Goal: Navigation & Orientation: Understand site structure

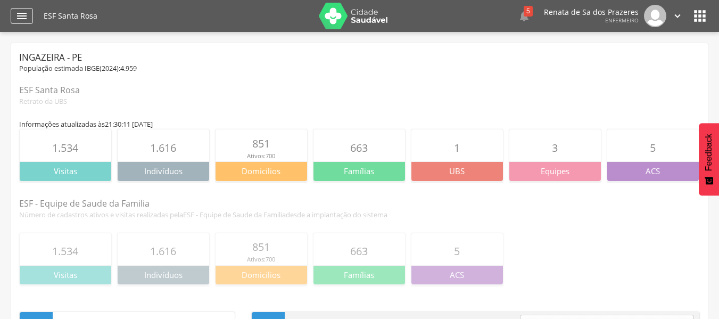
click at [22, 14] on icon "" at bounding box center [21, 16] width 13 height 13
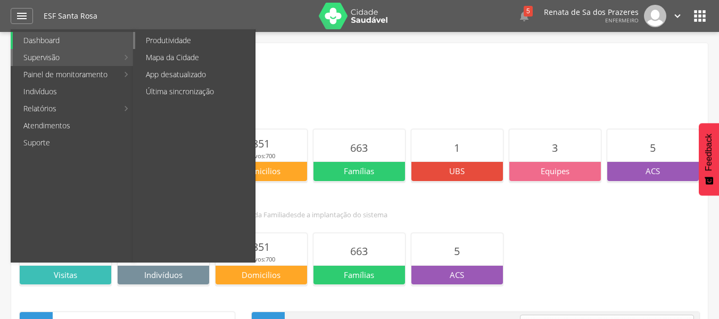
click at [198, 43] on link "Produtividade" at bounding box center [195, 40] width 120 height 17
type input "**********"
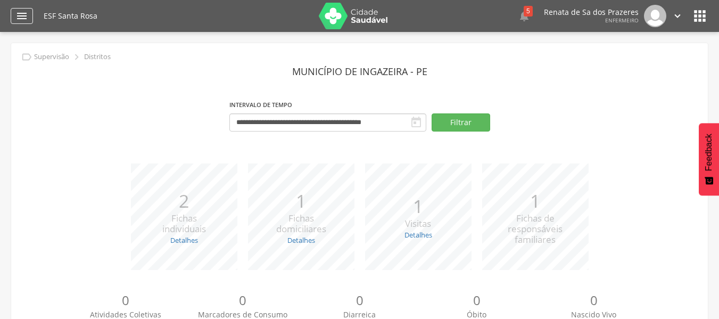
click at [26, 18] on icon "" at bounding box center [21, 16] width 13 height 13
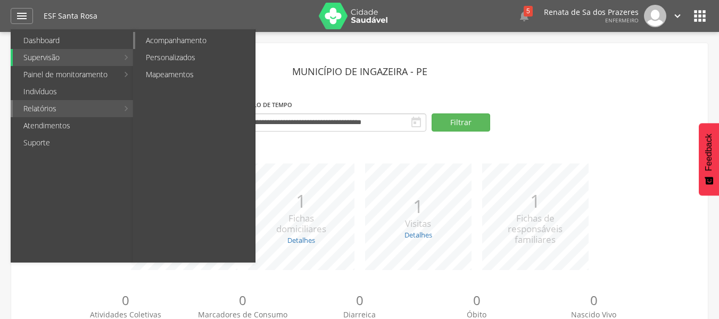
click at [190, 44] on link "Acompanhamento" at bounding box center [195, 40] width 120 height 17
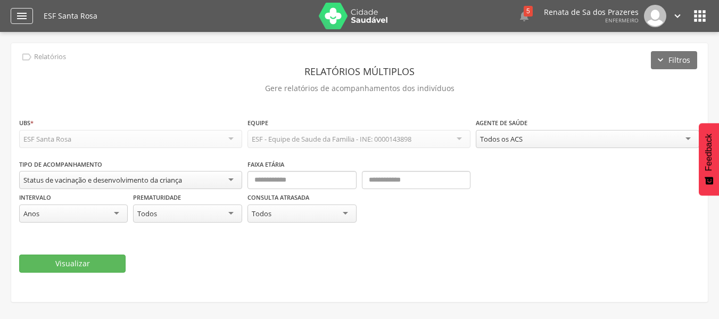
click at [23, 22] on div "" at bounding box center [22, 16] width 22 height 16
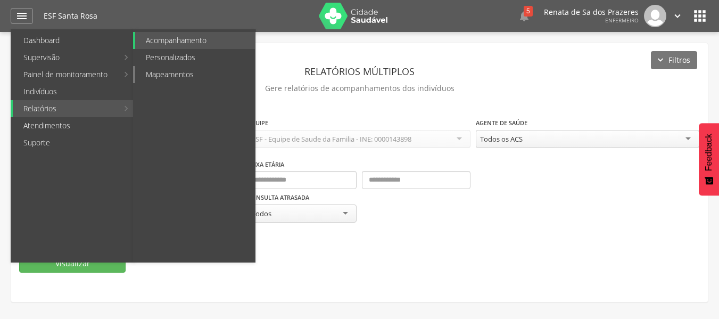
click at [177, 74] on link "Mapeamentos" at bounding box center [195, 74] width 120 height 17
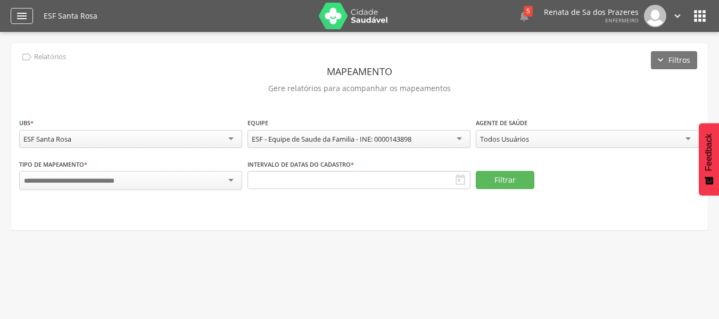
click at [27, 16] on icon "" at bounding box center [21, 16] width 13 height 13
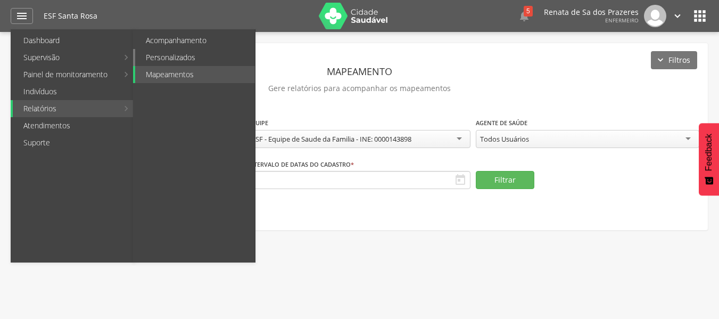
click at [187, 55] on link "Personalizados" at bounding box center [195, 57] width 120 height 17
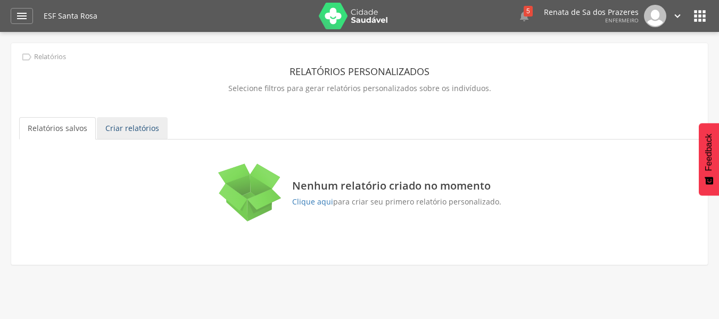
click at [131, 119] on link "Criar relatórios" at bounding box center [132, 128] width 71 height 22
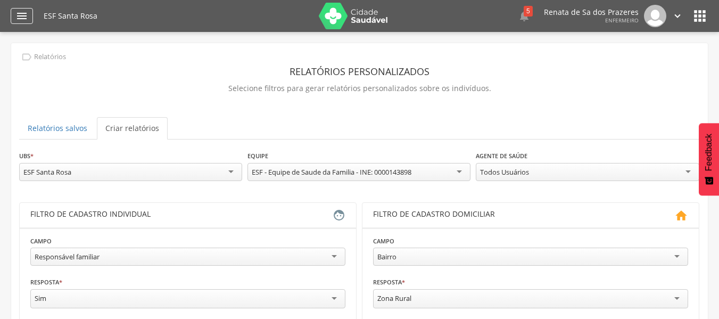
click at [29, 23] on div "" at bounding box center [22, 16] width 22 height 16
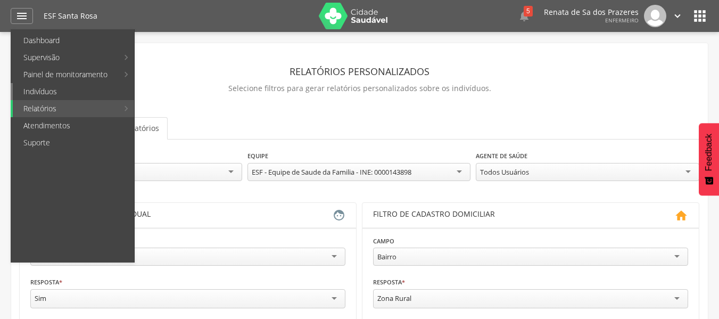
click at [43, 93] on link "Indivíduos" at bounding box center [73, 91] width 121 height 17
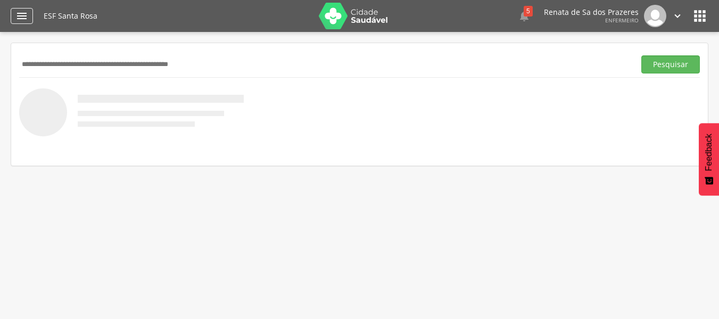
click at [23, 12] on icon "" at bounding box center [21, 16] width 13 height 13
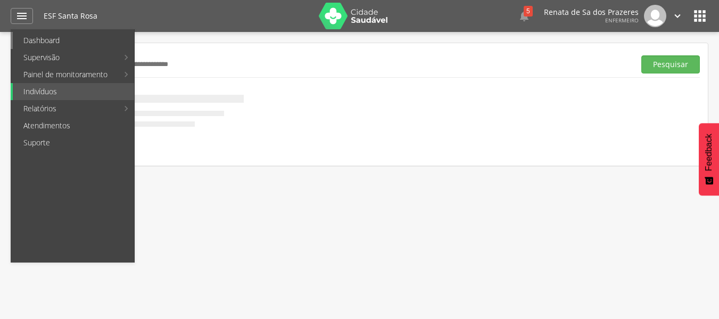
click at [46, 46] on link "Dashboard" at bounding box center [73, 40] width 121 height 17
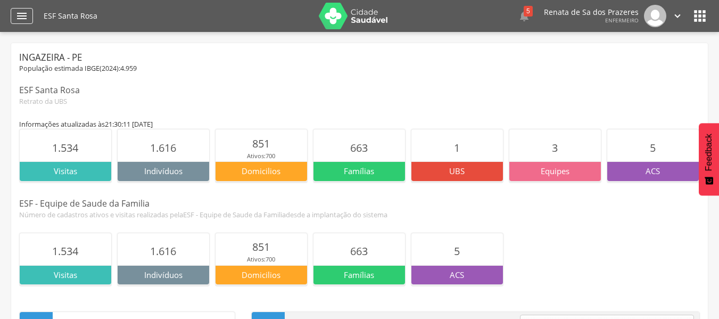
click at [27, 21] on icon "" at bounding box center [21, 16] width 13 height 13
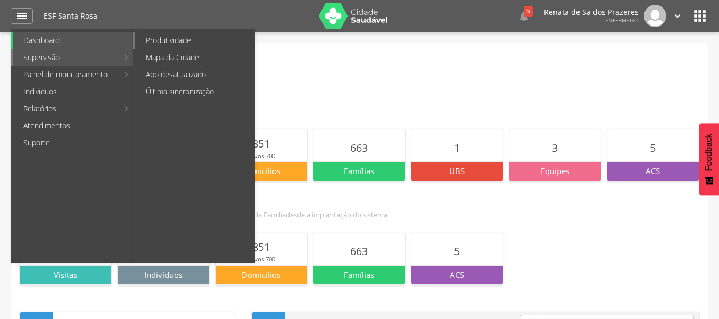
click at [153, 40] on link "Produtividade" at bounding box center [195, 40] width 120 height 17
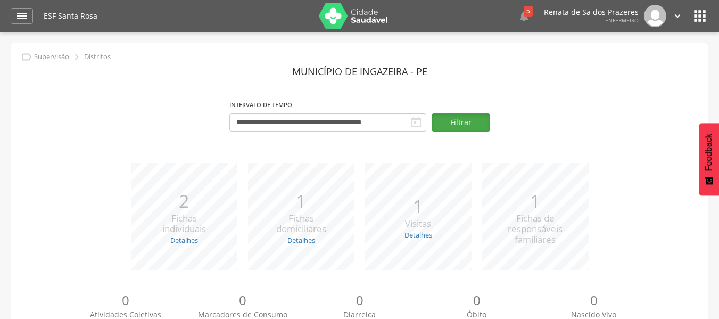
click at [481, 123] on button "Filtrar" at bounding box center [460, 122] width 59 height 18
click at [31, 20] on div "" at bounding box center [22, 16] width 22 height 16
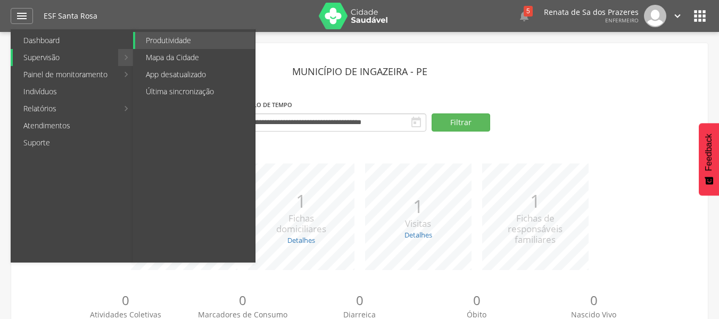
click at [88, 62] on link "Supervisão" at bounding box center [65, 57] width 105 height 17
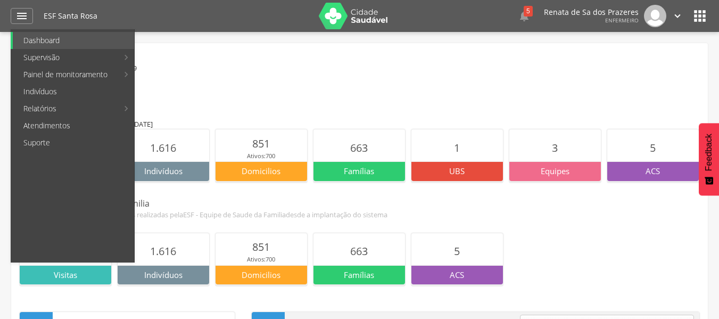
click at [284, 87] on div "ESF Santa Rosa" at bounding box center [359, 90] width 680 height 12
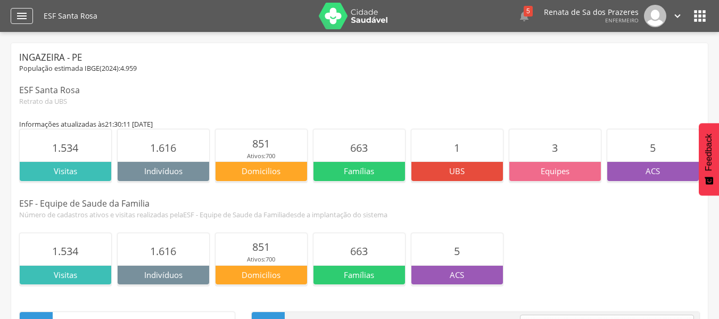
click at [24, 22] on icon "" at bounding box center [21, 16] width 13 height 13
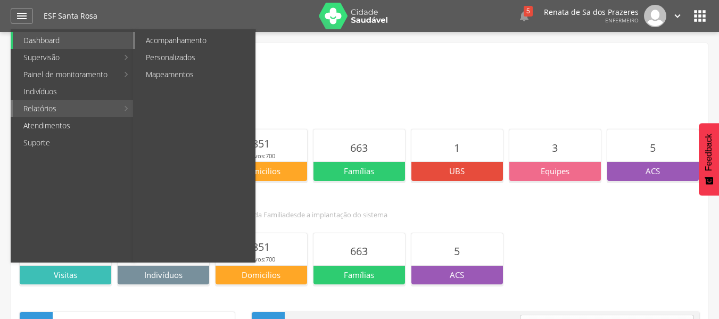
click at [198, 40] on link "Acompanhamento" at bounding box center [195, 40] width 120 height 17
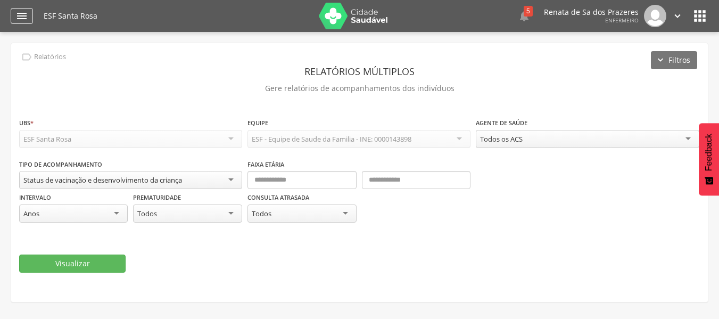
click at [27, 19] on icon "" at bounding box center [21, 16] width 13 height 13
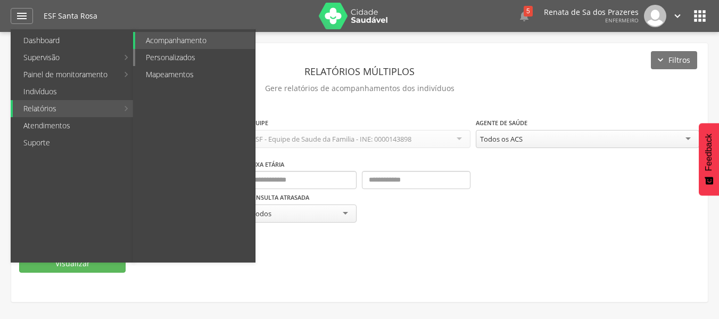
click at [173, 60] on link "Personalizados" at bounding box center [195, 57] width 120 height 17
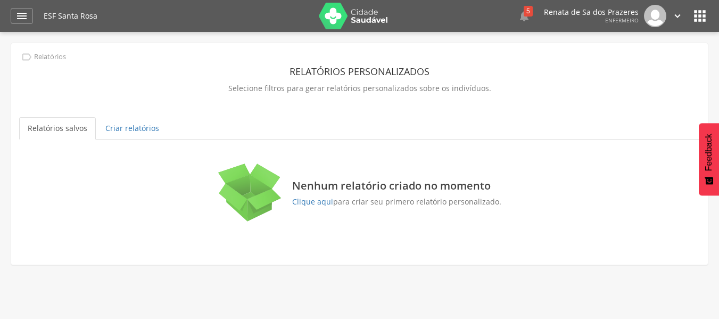
click at [33, 13] on div " Dashboard Supervisão Produtividade Mapa da Cidade App desatualizado Última si…" at bounding box center [359, 16] width 697 height 32
drag, startPoint x: 29, startPoint y: 15, endPoint x: 35, endPoint y: 23, distance: 9.5
click at [30, 16] on div "" at bounding box center [22, 16] width 22 height 16
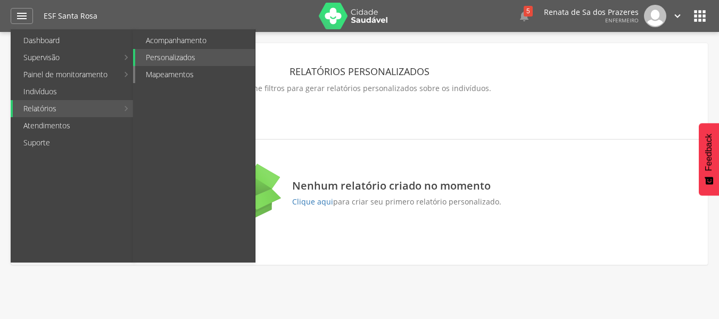
click at [181, 79] on link "Mapeamentos" at bounding box center [195, 74] width 120 height 17
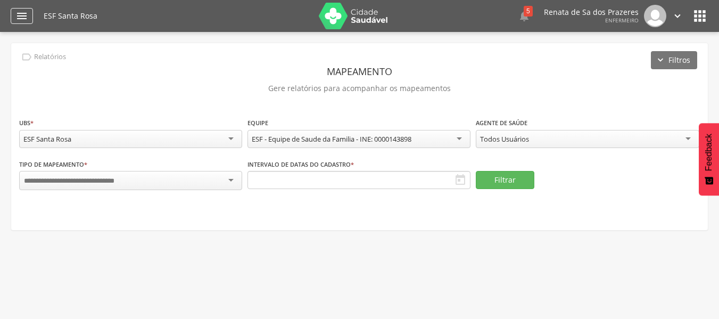
click at [25, 21] on icon "" at bounding box center [21, 16] width 13 height 13
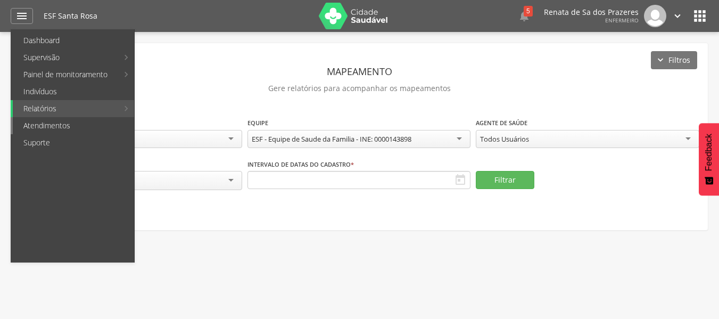
click at [82, 126] on link "Atendimentos" at bounding box center [73, 125] width 121 height 17
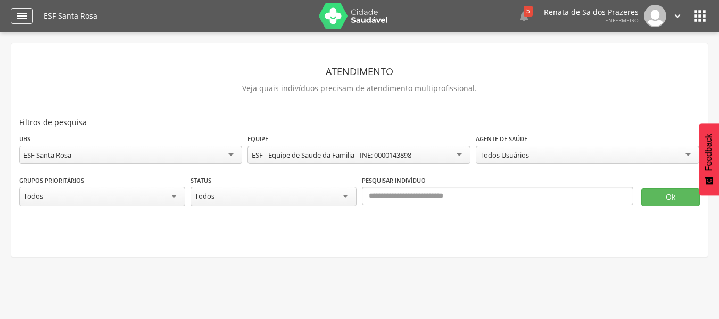
click at [25, 14] on icon "" at bounding box center [21, 16] width 13 height 13
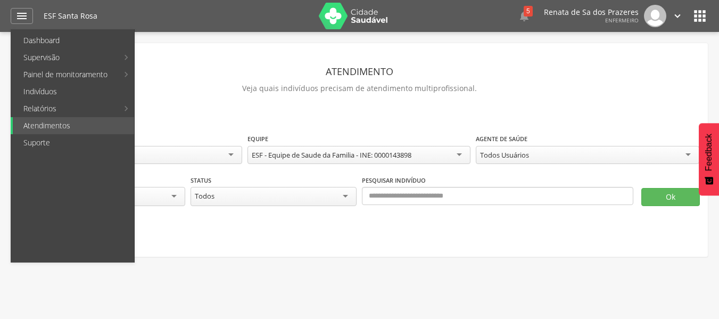
click at [677, 19] on icon "" at bounding box center [677, 16] width 12 height 12
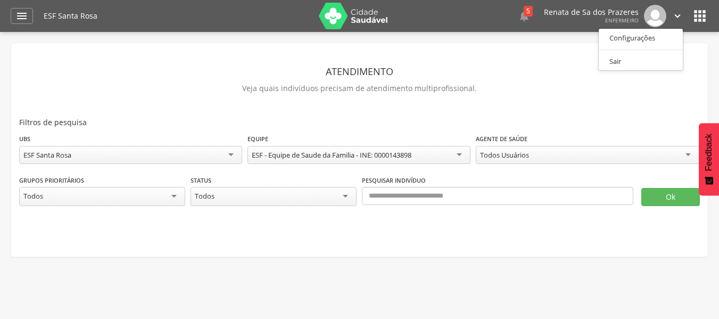
click at [700, 17] on icon "" at bounding box center [699, 15] width 17 height 17
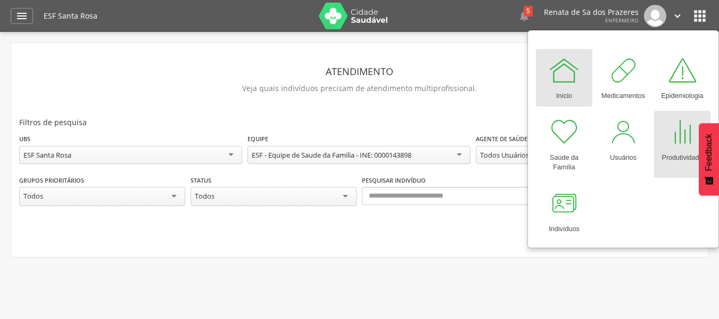
click at [671, 145] on div at bounding box center [682, 132] width 32 height 32
